Goal: Transaction & Acquisition: Purchase product/service

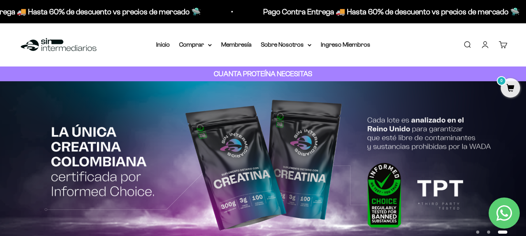
click at [484, 45] on link "Iniciar sesión" at bounding box center [485, 44] width 9 height 9
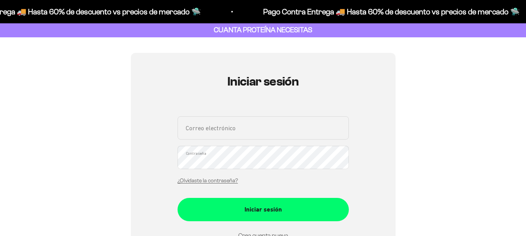
scroll to position [78, 0]
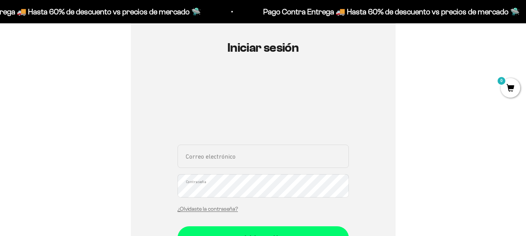
click at [192, 160] on input "Correo electrónico" at bounding box center [262, 156] width 171 height 23
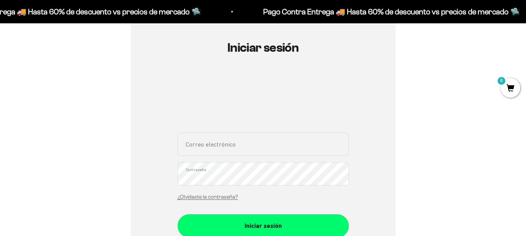
type input "miricobar@gmail.com"
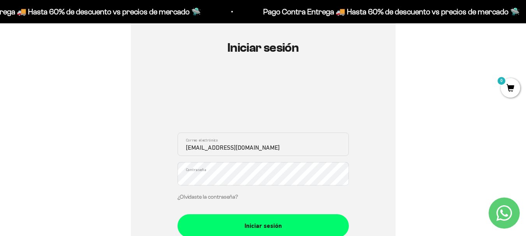
click at [192, 195] on link "¿Olvidaste la contraseña?" at bounding box center [207, 197] width 60 height 6
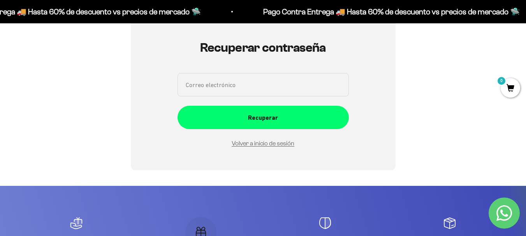
click at [238, 88] on input "Correo electrónico" at bounding box center [262, 84] width 171 height 23
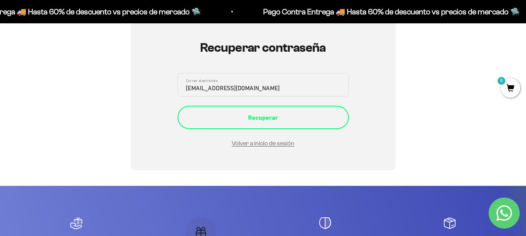
type input "miricobar@gmail.com"
click at [240, 115] on div "Recuperar" at bounding box center [263, 118] width 140 height 10
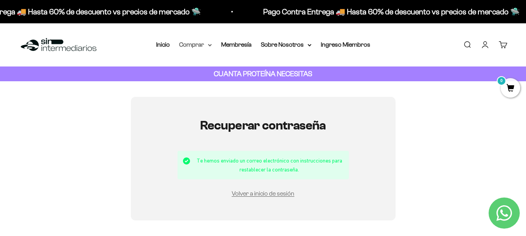
click at [190, 44] on summary "Comprar" at bounding box center [195, 45] width 33 height 10
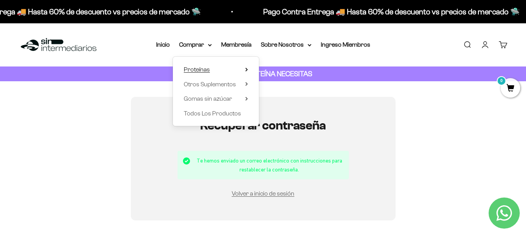
click at [194, 72] on span "Proteínas" at bounding box center [197, 69] width 26 height 7
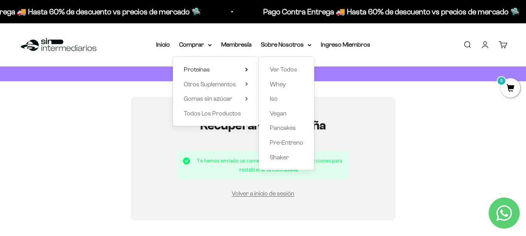
click at [466, 160] on div "Iniciar sesión Correo electrónico Contraseña ¿Olvidaste la contraseña? Iniciar …" at bounding box center [263, 159] width 489 height 124
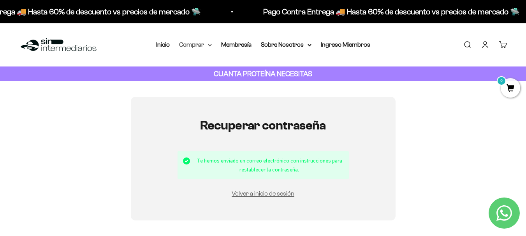
click at [189, 42] on summary "Comprar" at bounding box center [195, 45] width 33 height 10
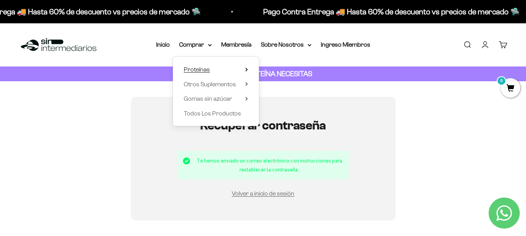
click at [194, 70] on span "Proteínas" at bounding box center [197, 69] width 26 height 7
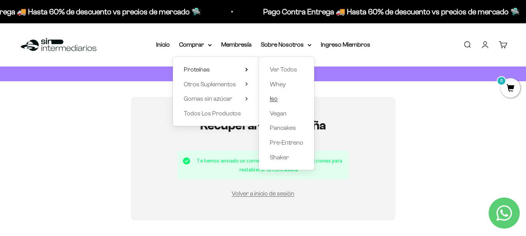
click at [273, 98] on span "Iso" at bounding box center [274, 98] width 8 height 7
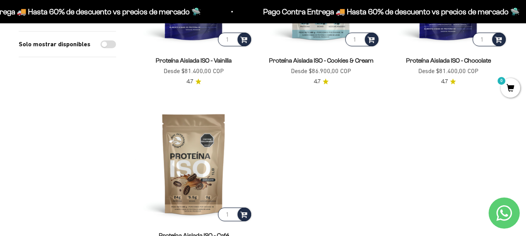
scroll to position [78, 0]
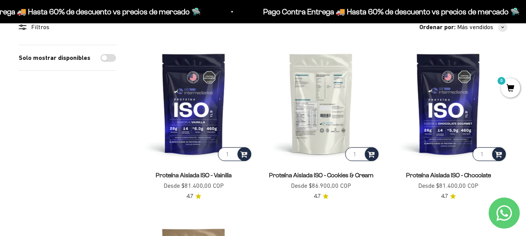
click at [322, 114] on img at bounding box center [321, 104] width 118 height 118
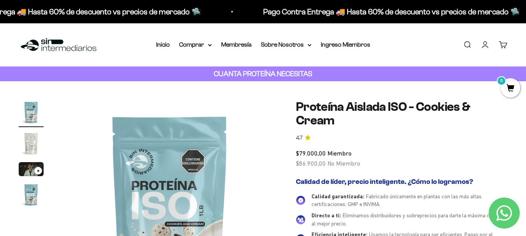
click at [487, 46] on link "Iniciar sesión" at bounding box center [485, 44] width 9 height 9
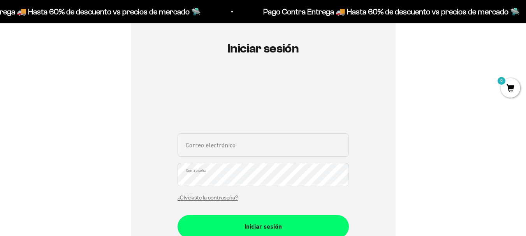
scroll to position [78, 0]
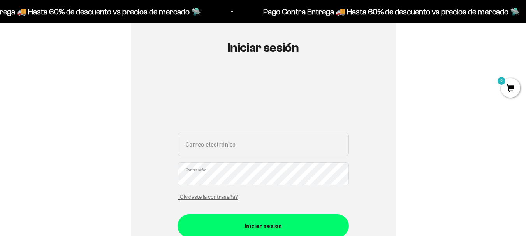
click at [216, 147] on input "Correo electrónico" at bounding box center [262, 144] width 171 height 23
type input "[EMAIL_ADDRESS][DOMAIN_NAME]"
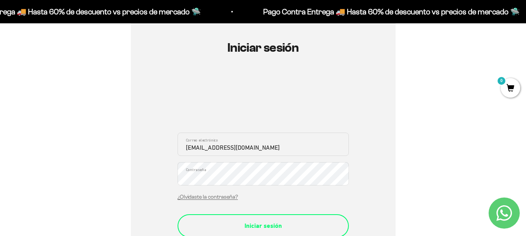
click at [248, 229] on div "Iniciar sesión" at bounding box center [263, 226] width 140 height 10
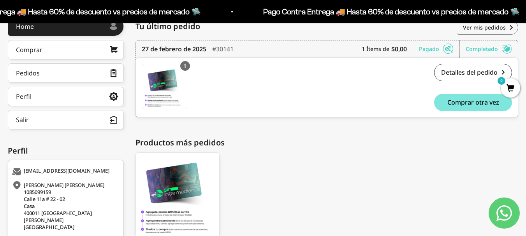
scroll to position [78, 0]
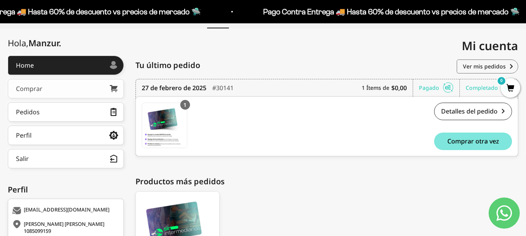
click at [64, 90] on link "Comprar" at bounding box center [66, 88] width 116 height 19
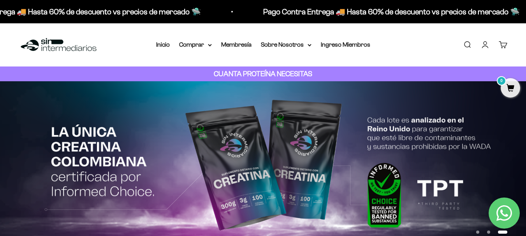
click at [487, 47] on link "Cuenta" at bounding box center [485, 44] width 9 height 9
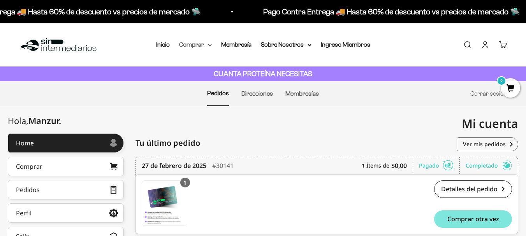
click at [192, 45] on summary "Comprar" at bounding box center [195, 45] width 33 height 10
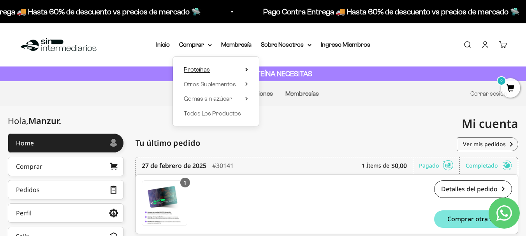
click at [208, 69] on span "Proteínas" at bounding box center [197, 69] width 26 height 7
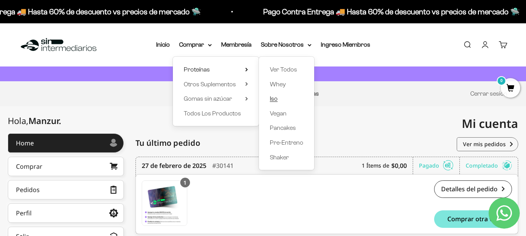
click at [278, 98] on link "Iso" at bounding box center [286, 99] width 33 height 10
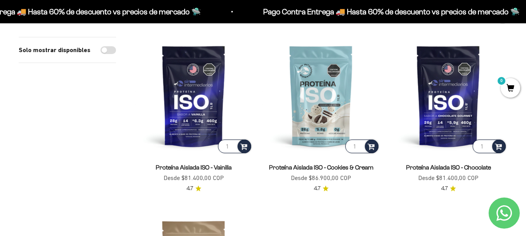
scroll to position [78, 0]
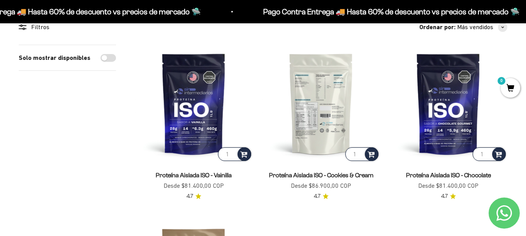
click at [320, 107] on img at bounding box center [321, 104] width 118 height 118
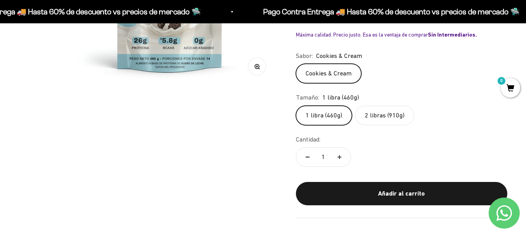
scroll to position [272, 0]
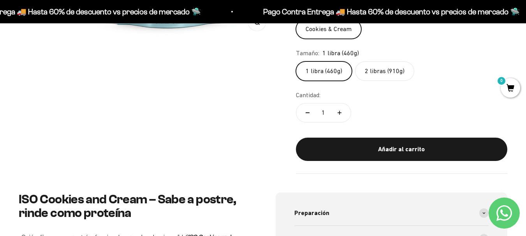
click at [331, 74] on label "1 libra (460g)" at bounding box center [324, 71] width 56 height 19
click at [296, 62] on input "1 libra (460g)" at bounding box center [295, 61] width 0 height 0
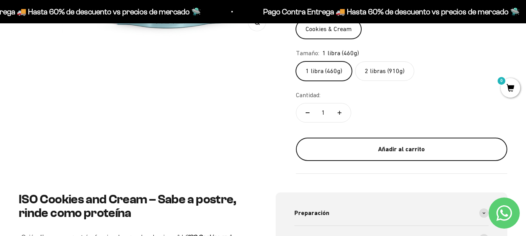
click at [344, 146] on div "Añadir al carrito" at bounding box center [401, 149] width 180 height 10
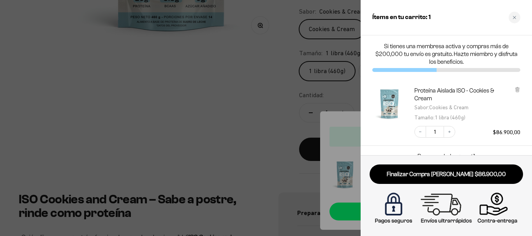
click at [271, 100] on div at bounding box center [266, 118] width 532 height 236
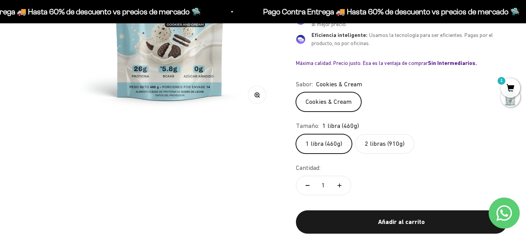
scroll to position [78, 0]
